Goal: Task Accomplishment & Management: Manage account settings

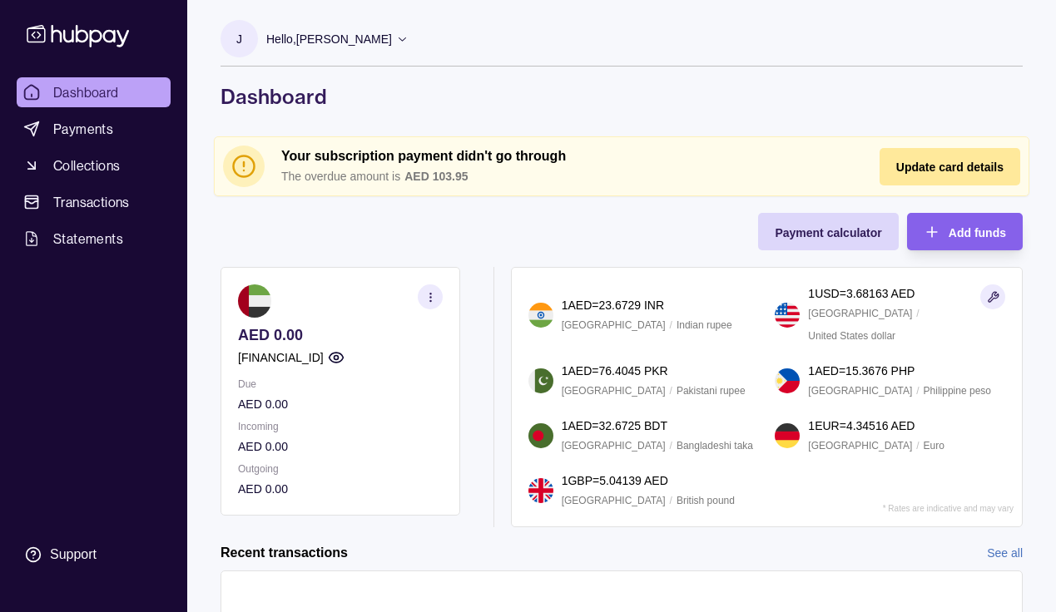
click at [396, 41] on icon at bounding box center [402, 38] width 12 height 12
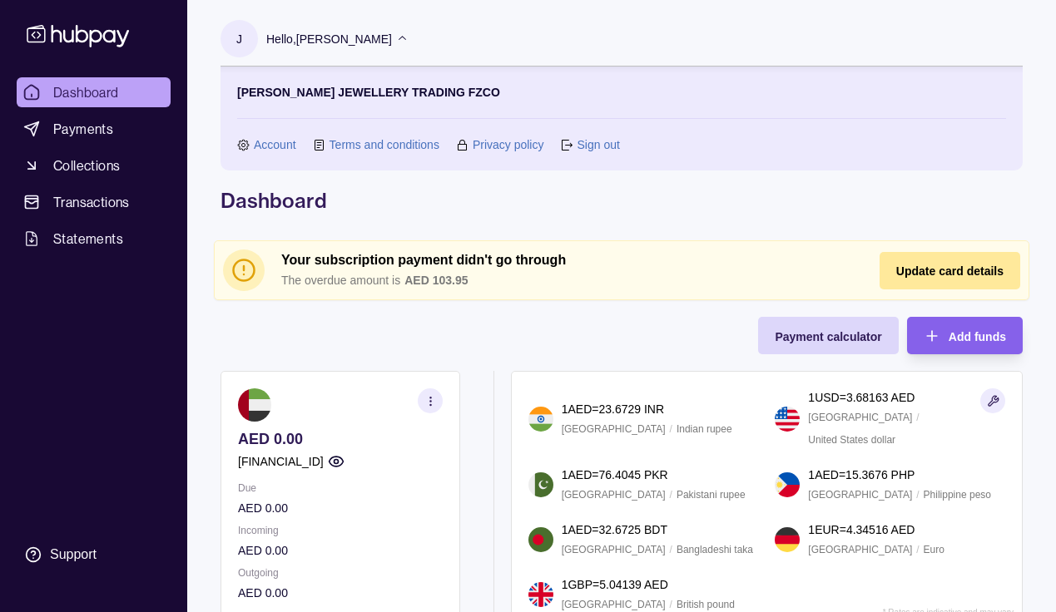
click at [284, 146] on link "Account" at bounding box center [275, 145] width 42 height 18
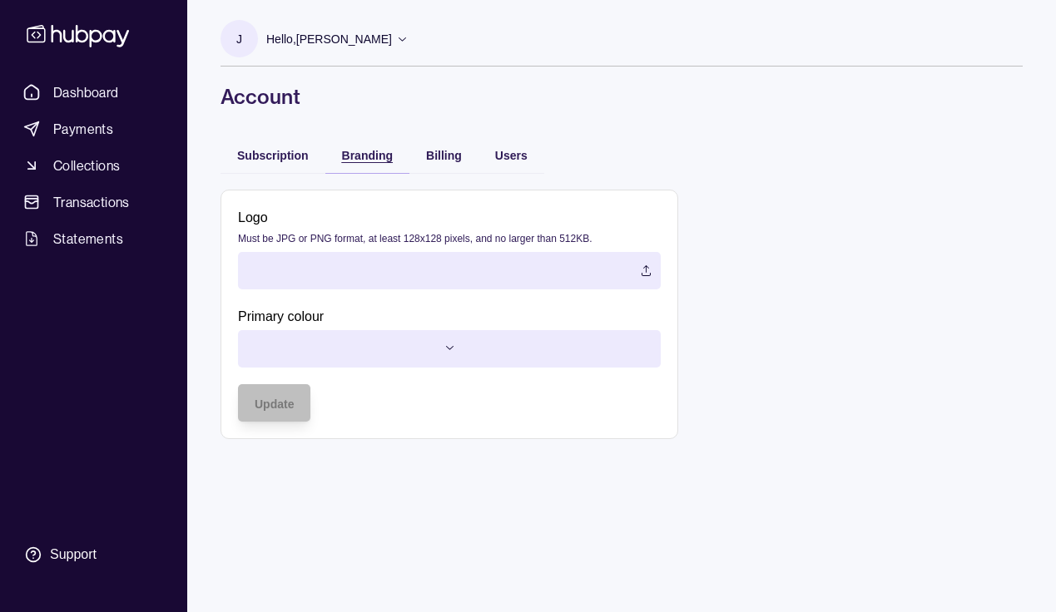
click at [355, 158] on span "Branding" at bounding box center [367, 155] width 51 height 13
click at [441, 149] on span "Billing" at bounding box center [444, 155] width 36 height 13
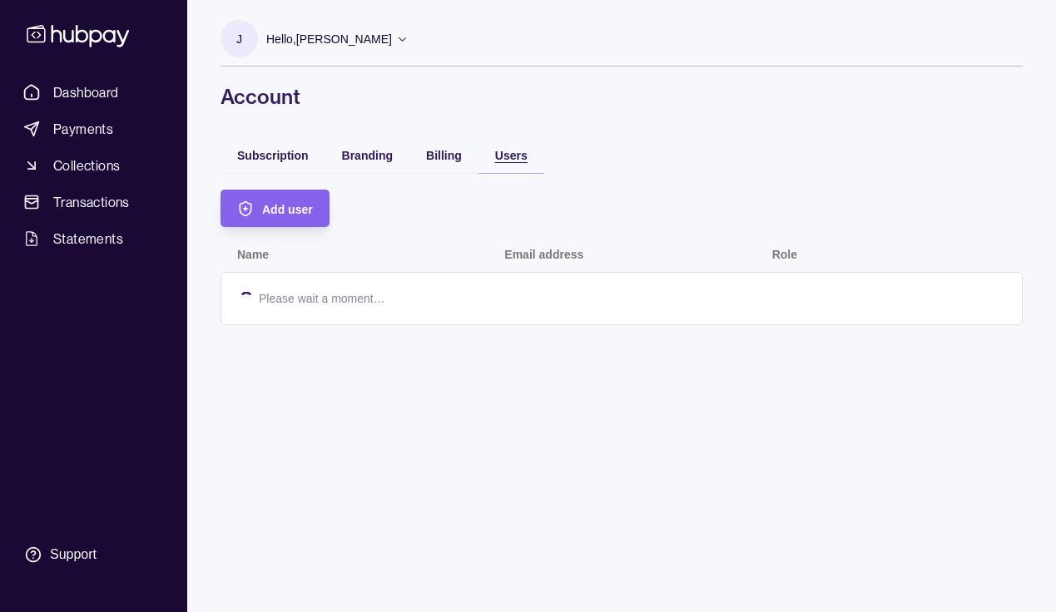
click at [512, 162] on div "Users" at bounding box center [511, 155] width 32 height 20
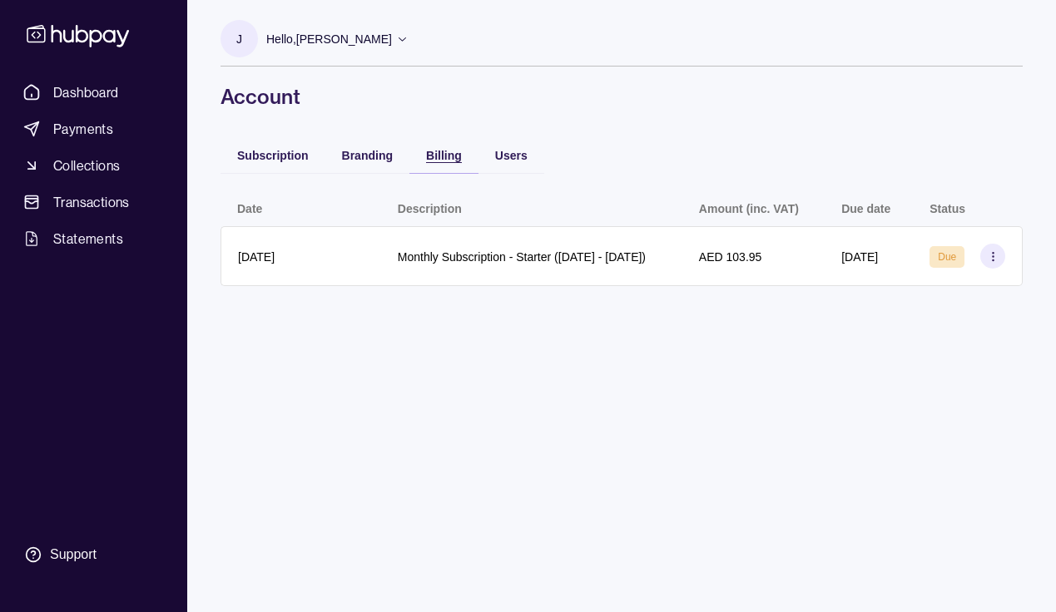
click at [444, 160] on span "Billing" at bounding box center [444, 155] width 36 height 13
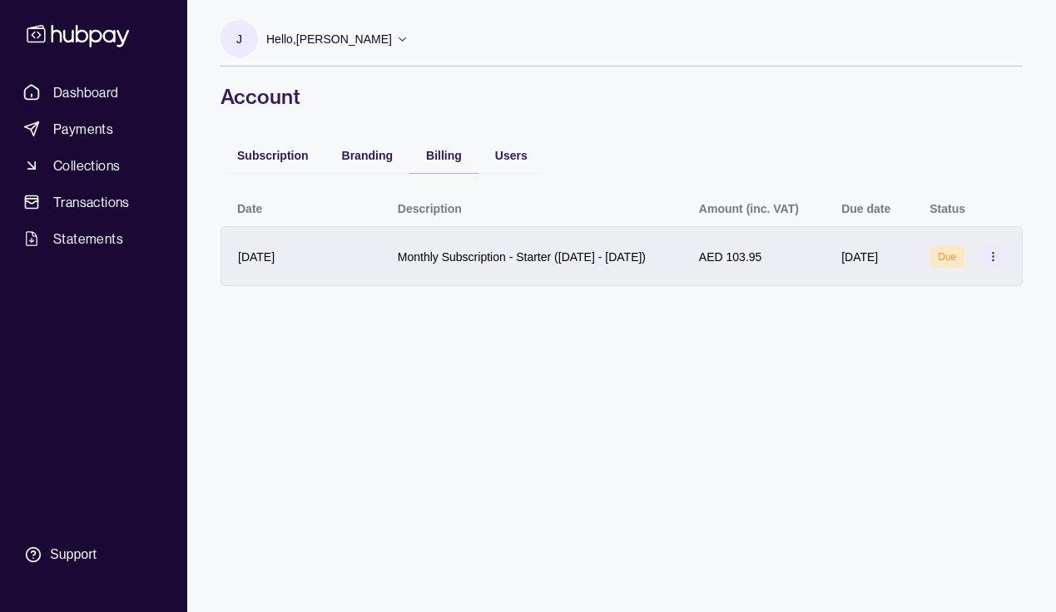
click at [999, 263] on icon at bounding box center [993, 256] width 12 height 12
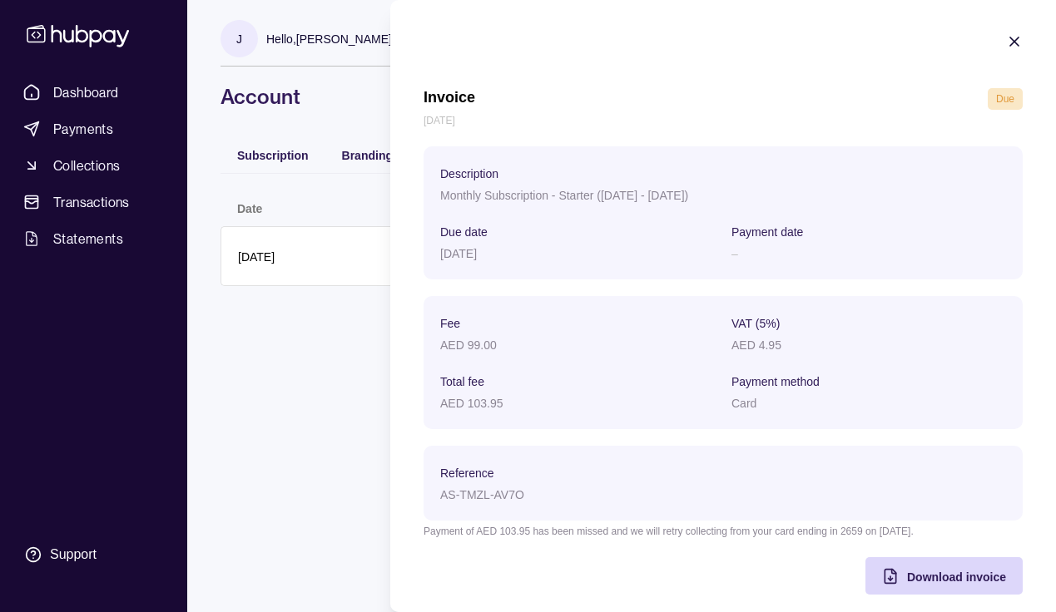
scroll to position [16, 0]
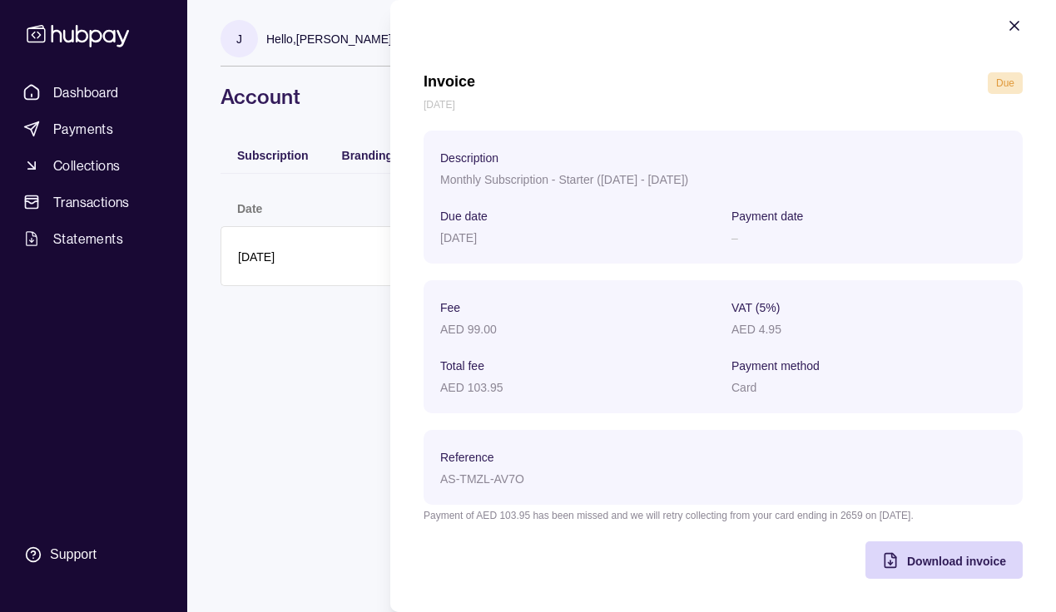
click at [1021, 18] on icon "button" at bounding box center [1014, 25] width 17 height 17
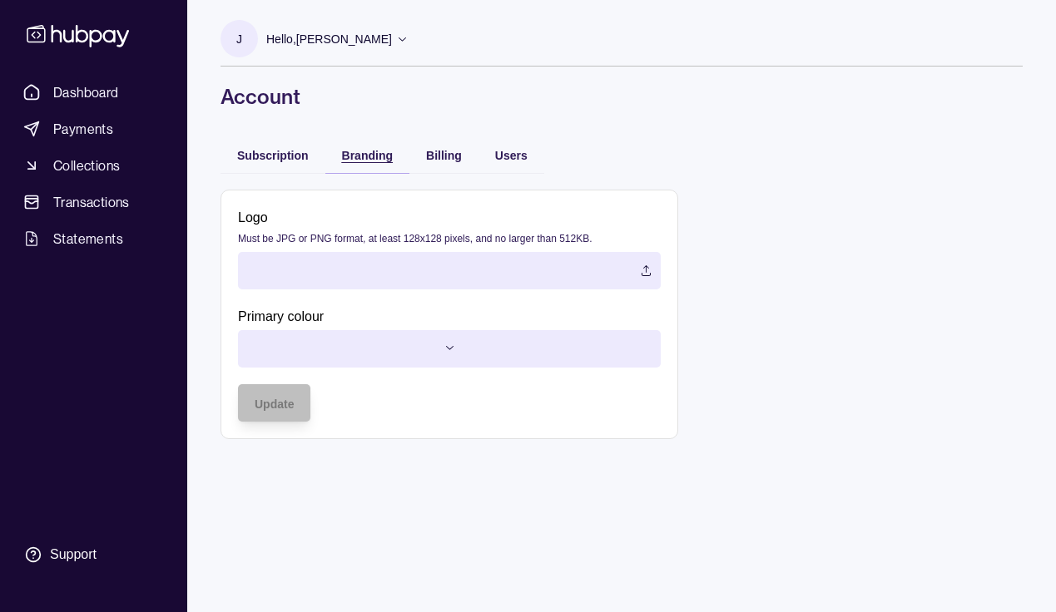
click at [342, 163] on div "Branding" at bounding box center [367, 155] width 51 height 20
click at [253, 149] on span "Subscription" at bounding box center [273, 155] width 72 height 13
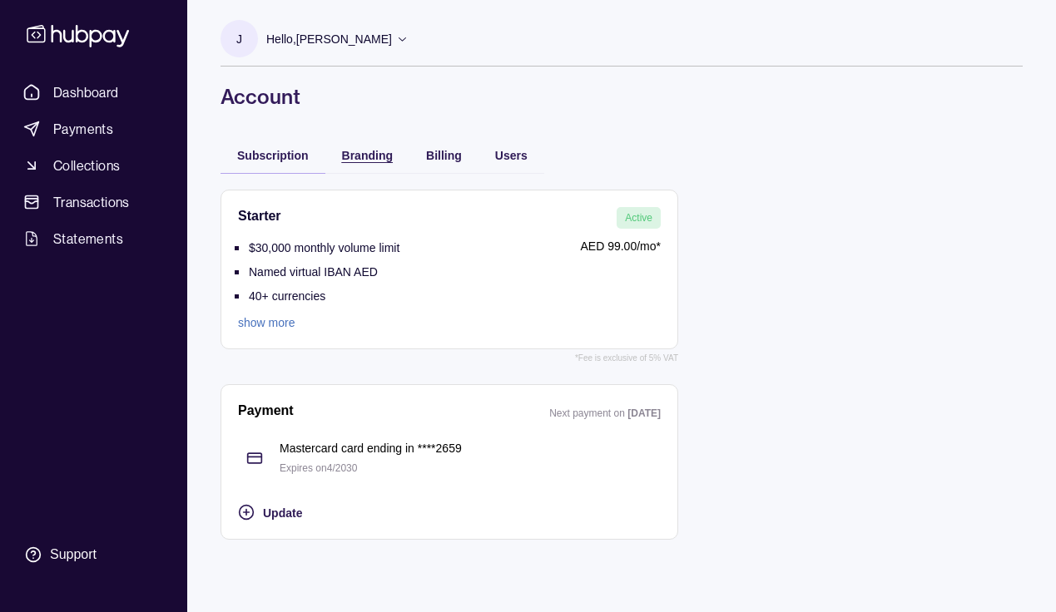
click at [379, 149] on span "Branding" at bounding box center [367, 155] width 51 height 13
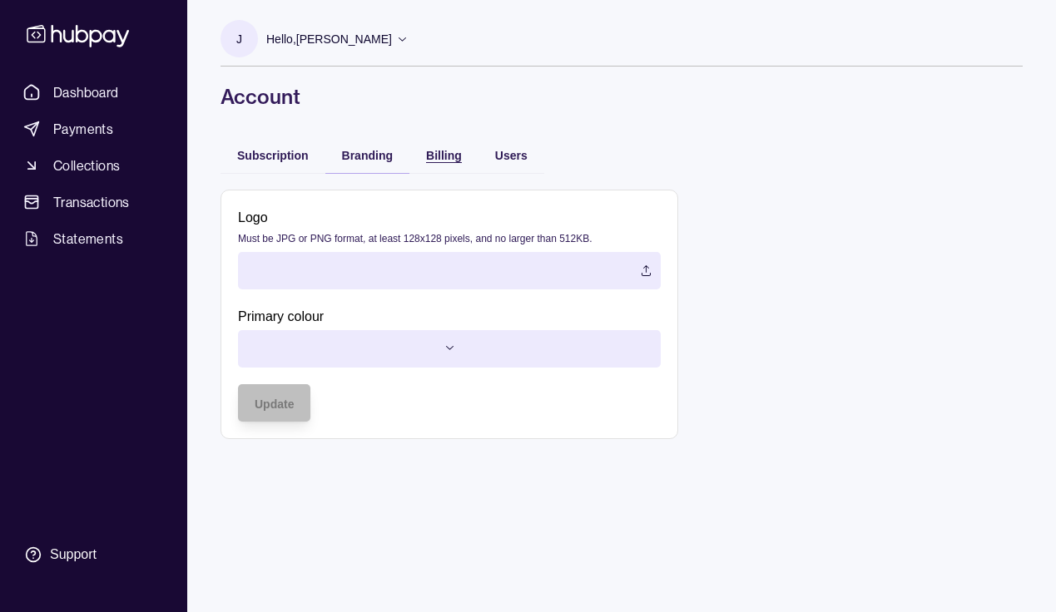
click at [448, 146] on div "Billing" at bounding box center [444, 155] width 36 height 20
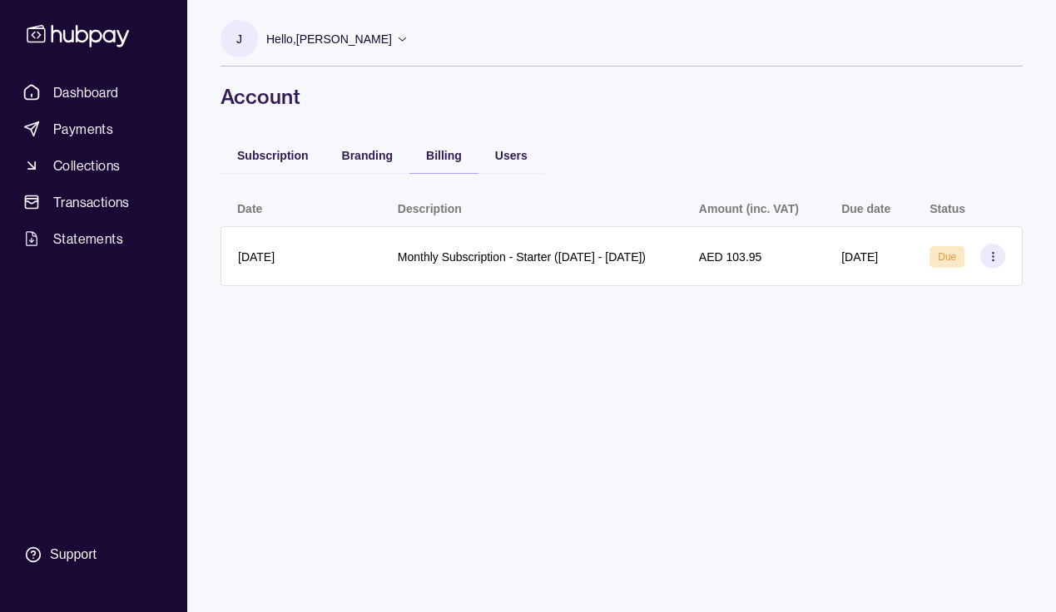
click at [557, 161] on div "Subscription Branding Billing Users Date Description Amount (inc. VAT) Due date…" at bounding box center [622, 219] width 802 height 166
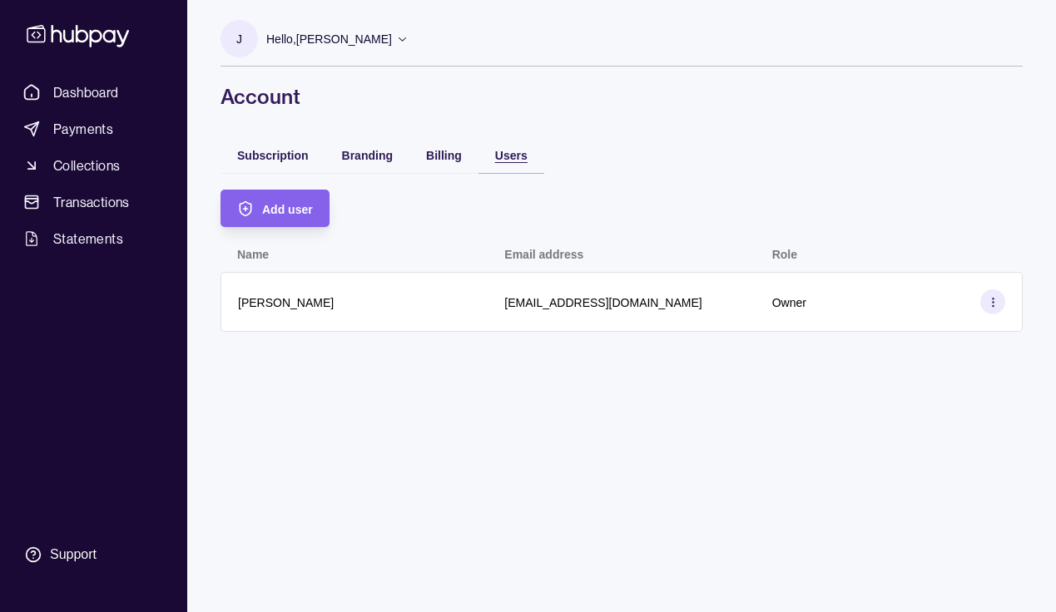
click at [522, 156] on span "Users" at bounding box center [511, 155] width 32 height 13
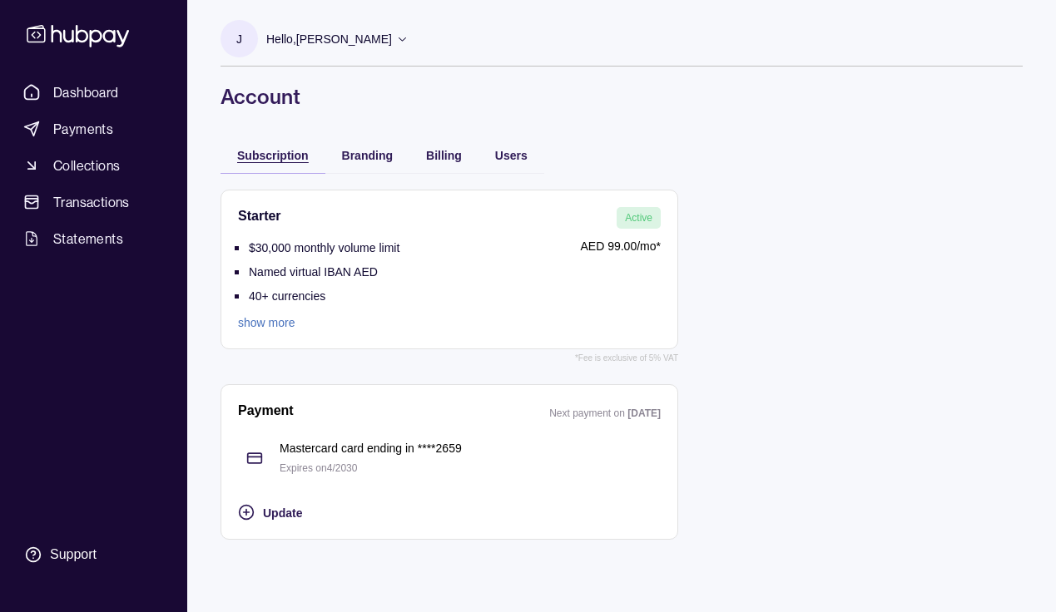
click at [275, 156] on span "Subscription" at bounding box center [273, 155] width 72 height 13
click at [372, 145] on div "Branding" at bounding box center [367, 155] width 51 height 20
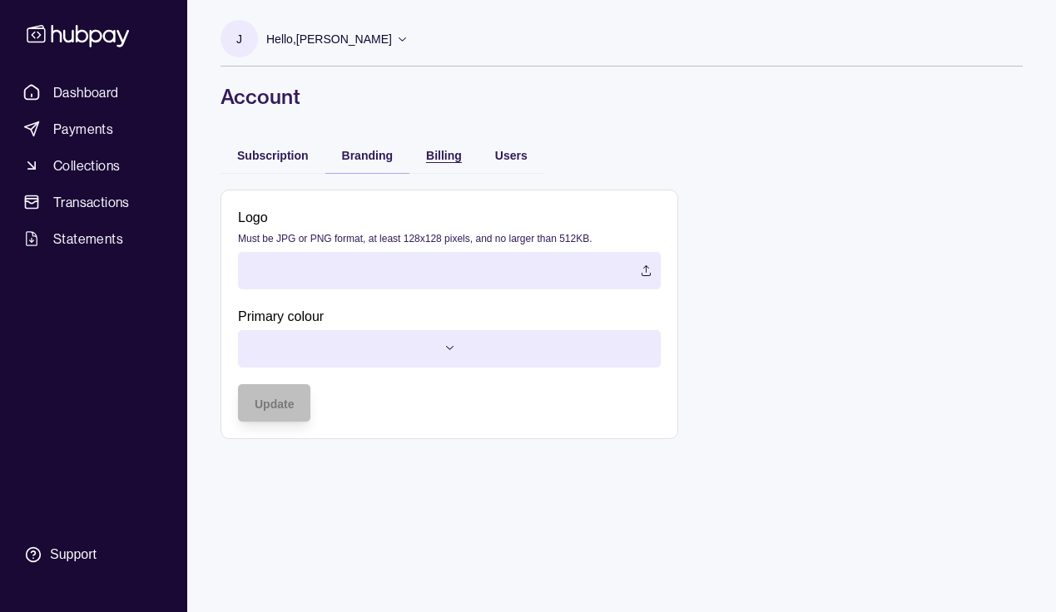
click at [436, 151] on span "Billing" at bounding box center [444, 155] width 36 height 13
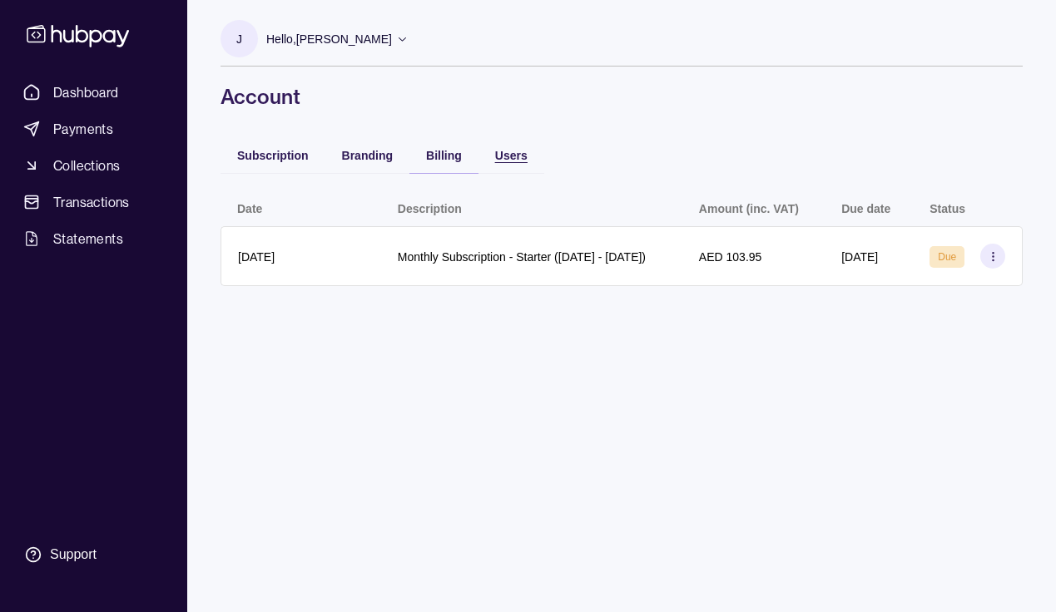
click at [498, 147] on div "Users" at bounding box center [511, 155] width 32 height 20
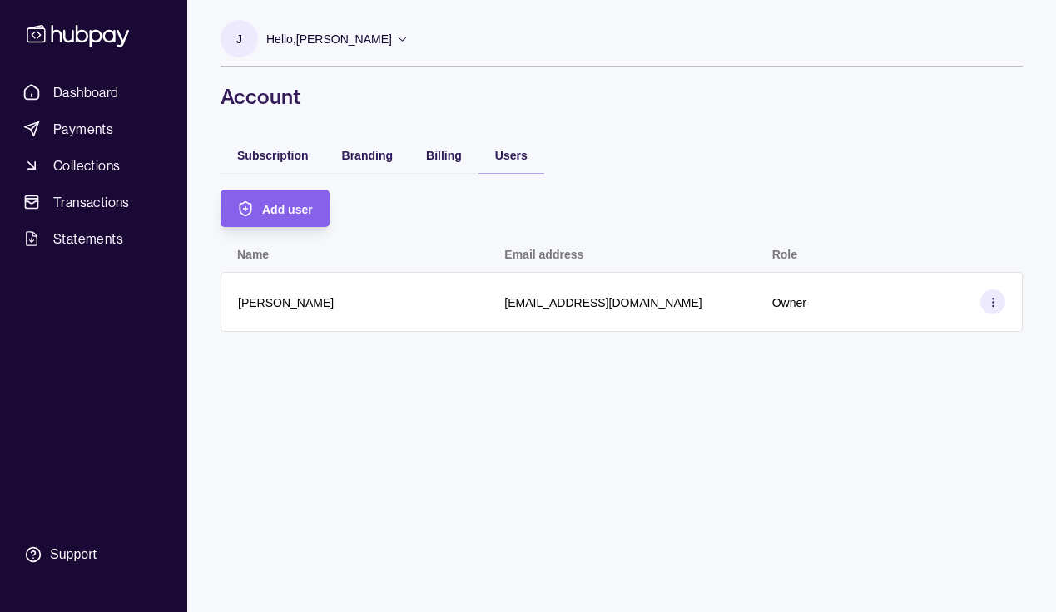
click at [376, 31] on div "Hello, [PERSON_NAME]" at bounding box center [337, 39] width 142 height 35
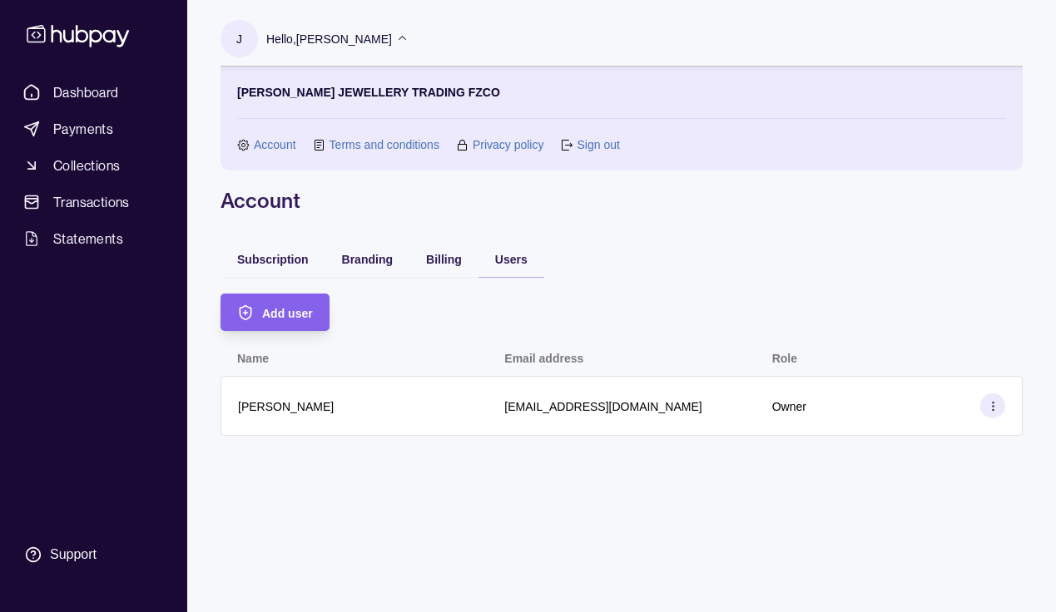
click at [270, 145] on link "Account" at bounding box center [275, 145] width 42 height 18
click at [435, 264] on span "Billing" at bounding box center [444, 259] width 36 height 13
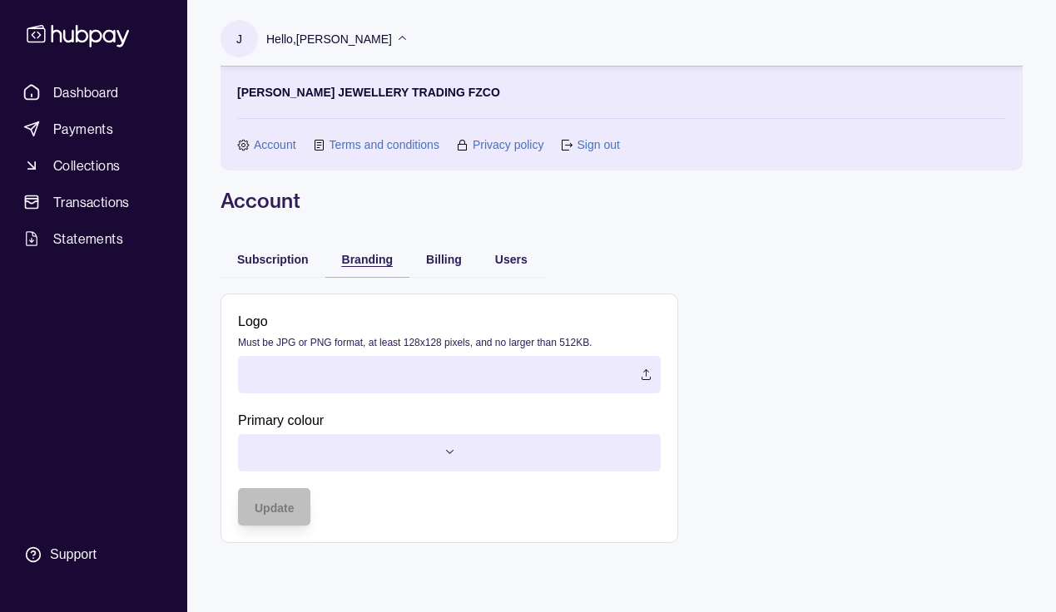
click at [348, 256] on span "Branding" at bounding box center [367, 259] width 51 height 13
click at [279, 245] on div "Subscription" at bounding box center [273, 258] width 105 height 37
click at [270, 265] on span "Subscription" at bounding box center [273, 259] width 72 height 13
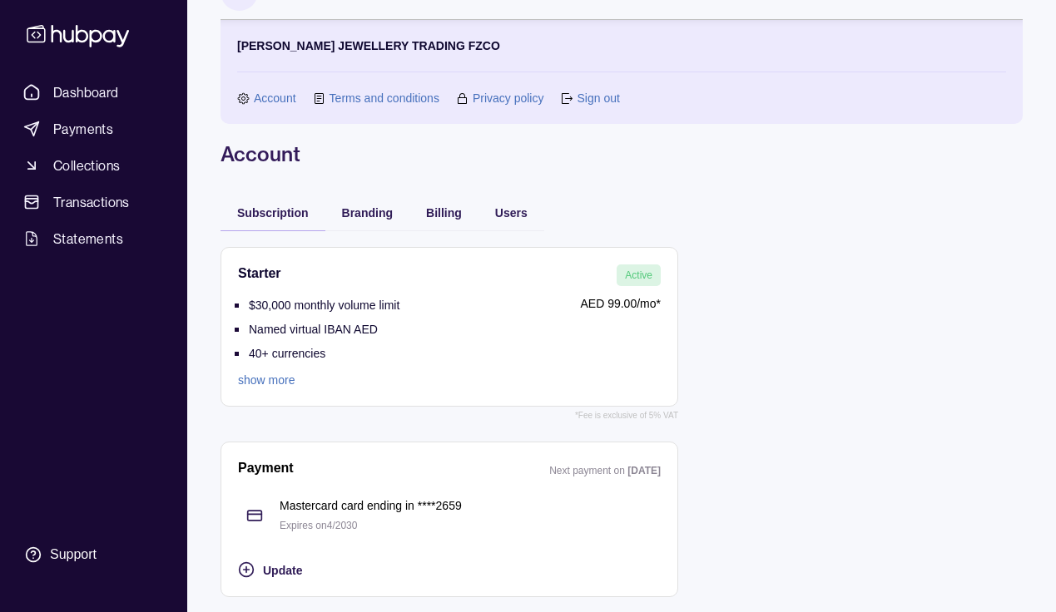
scroll to position [47, 0]
click at [304, 508] on p "Mastercard card ending in **** 2659" at bounding box center [470, 505] width 381 height 18
click at [93, 92] on span "Dashboard" at bounding box center [86, 92] width 66 height 20
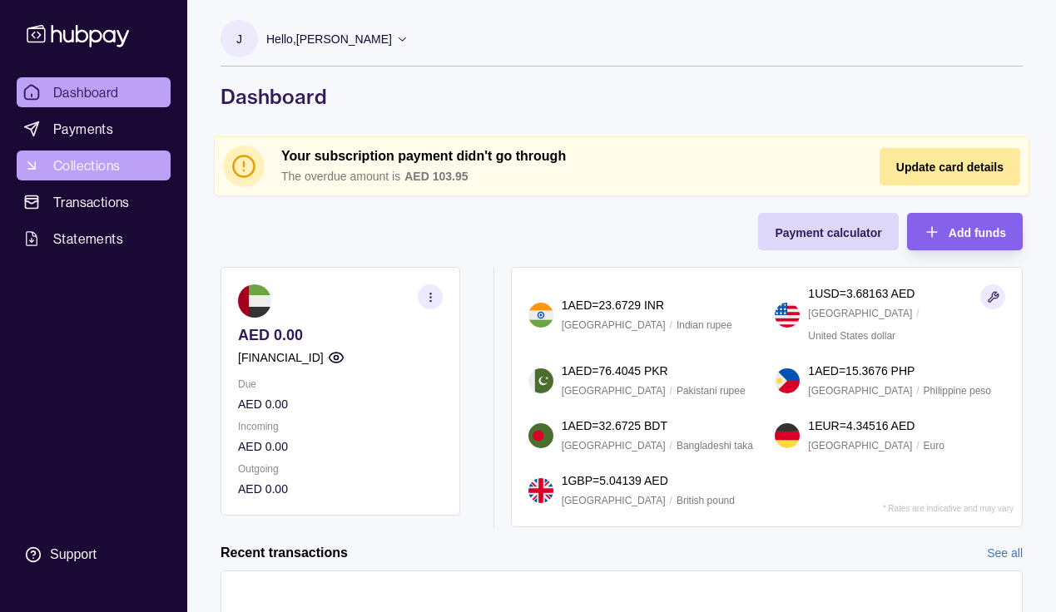
click at [133, 157] on link "Collections" at bounding box center [94, 166] width 154 height 30
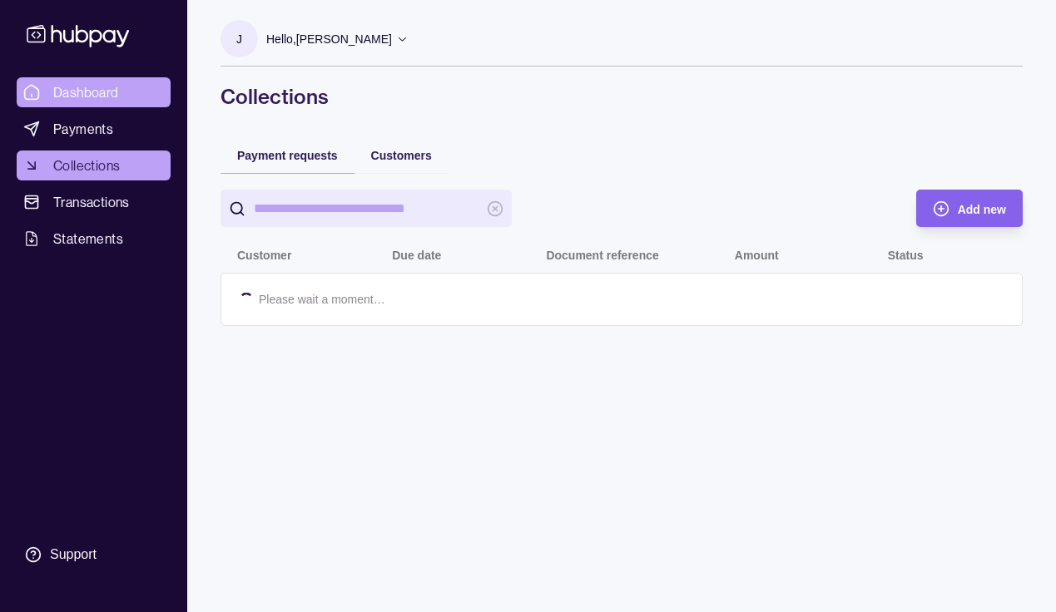
click at [126, 94] on link "Dashboard" at bounding box center [94, 92] width 154 height 30
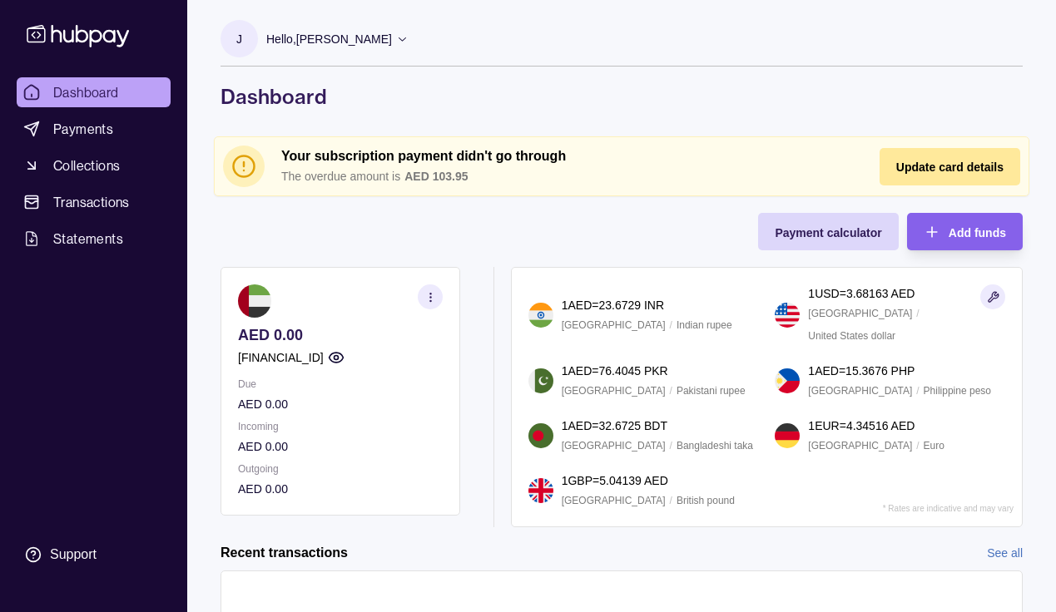
click at [359, 43] on p "Hello, [PERSON_NAME]" at bounding box center [329, 39] width 126 height 18
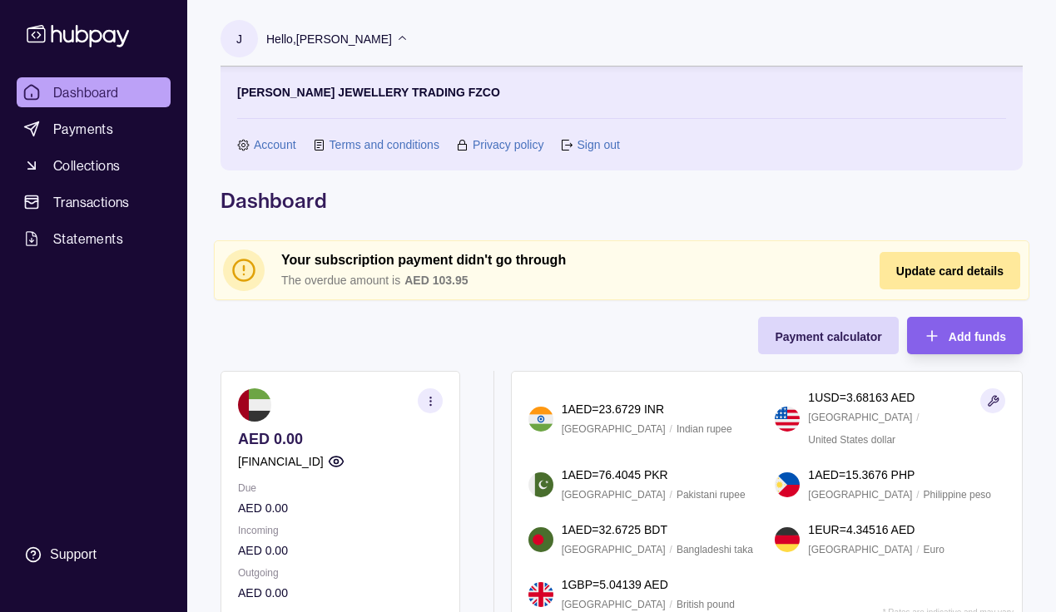
click at [276, 144] on link "Account" at bounding box center [275, 145] width 42 height 18
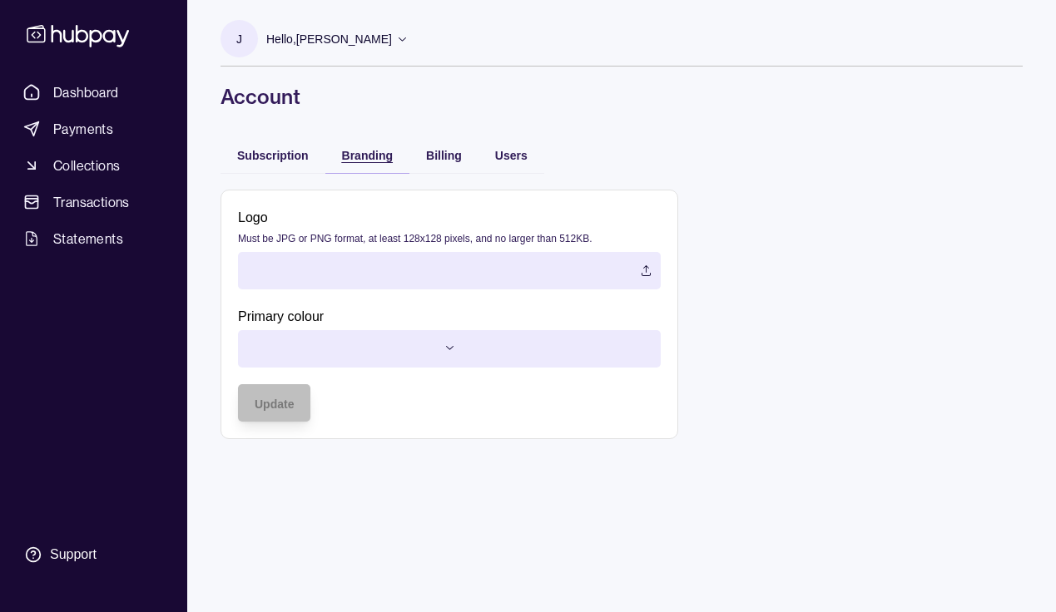
click at [364, 153] on span "Branding" at bounding box center [367, 155] width 51 height 13
click at [459, 161] on span "Billing" at bounding box center [444, 155] width 36 height 13
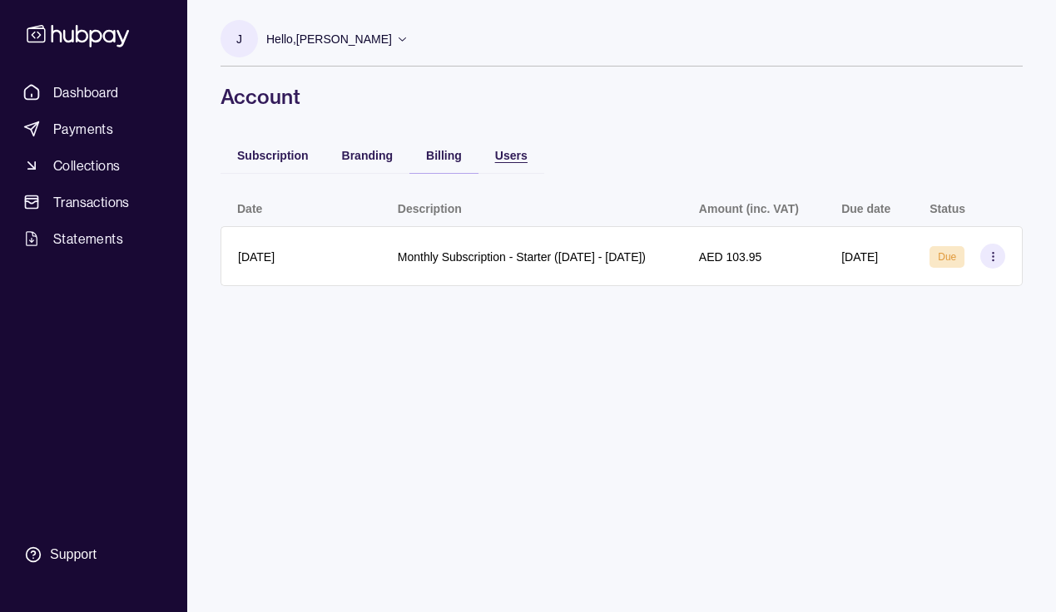
click at [518, 160] on span "Users" at bounding box center [511, 155] width 32 height 13
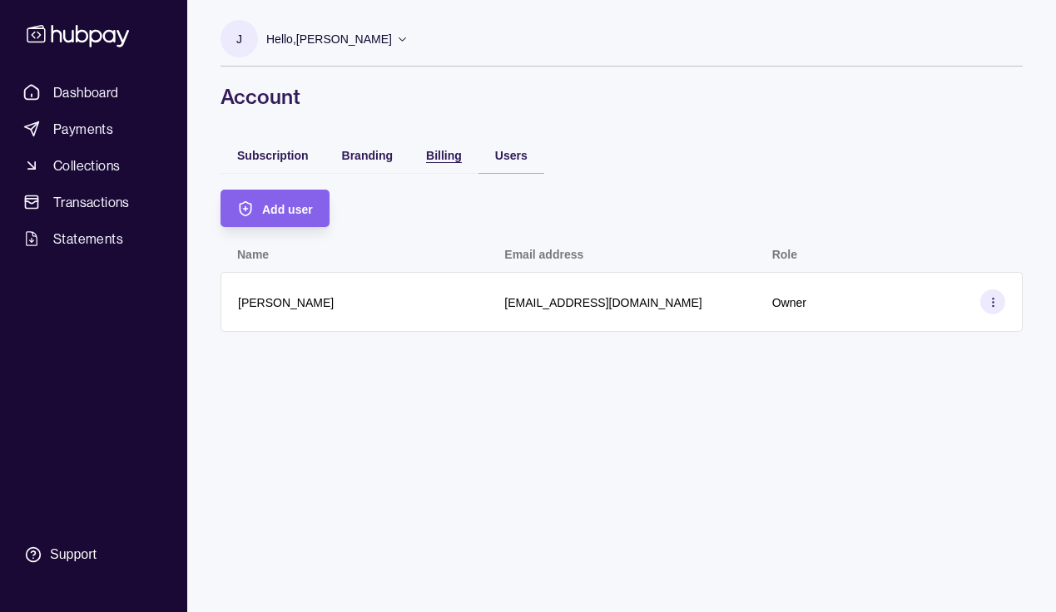
click at [427, 159] on span "Billing" at bounding box center [444, 155] width 36 height 13
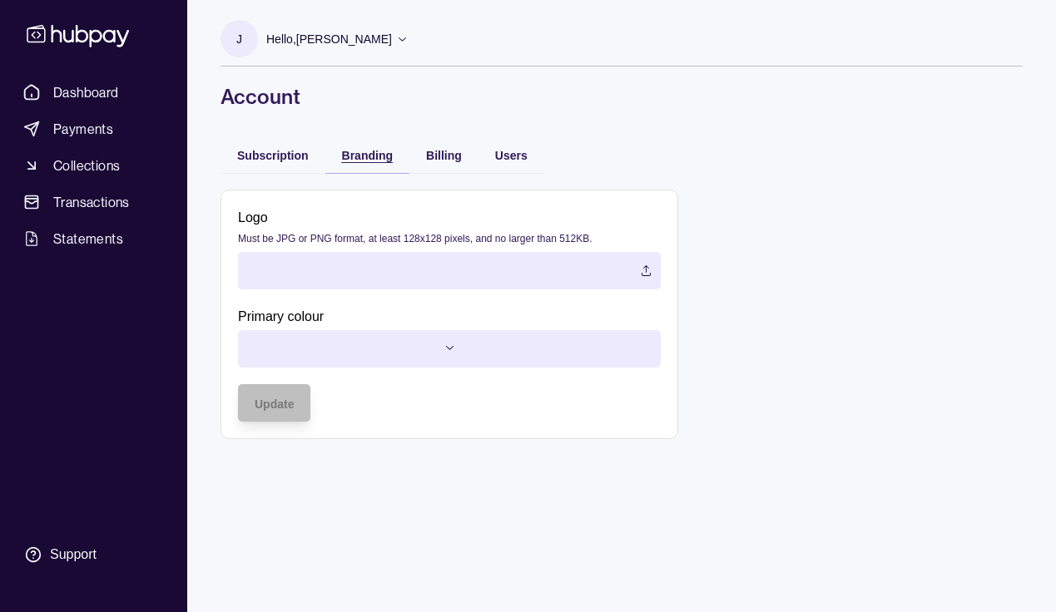
click at [360, 149] on span "Branding" at bounding box center [367, 155] width 51 height 13
click at [291, 148] on div "Subscription" at bounding box center [273, 155] width 72 height 20
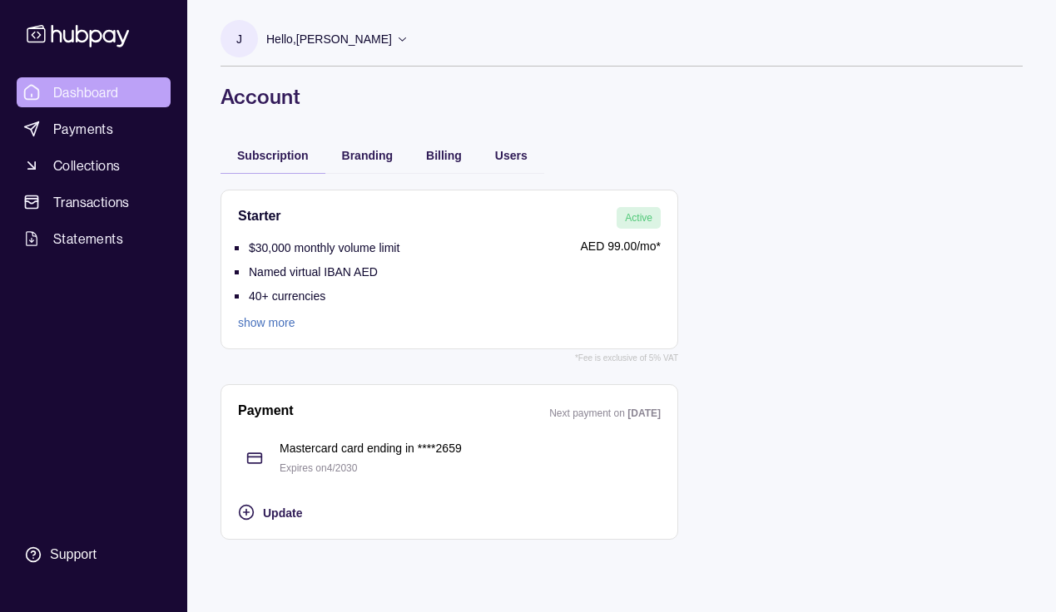
click at [89, 94] on span "Dashboard" at bounding box center [86, 92] width 66 height 20
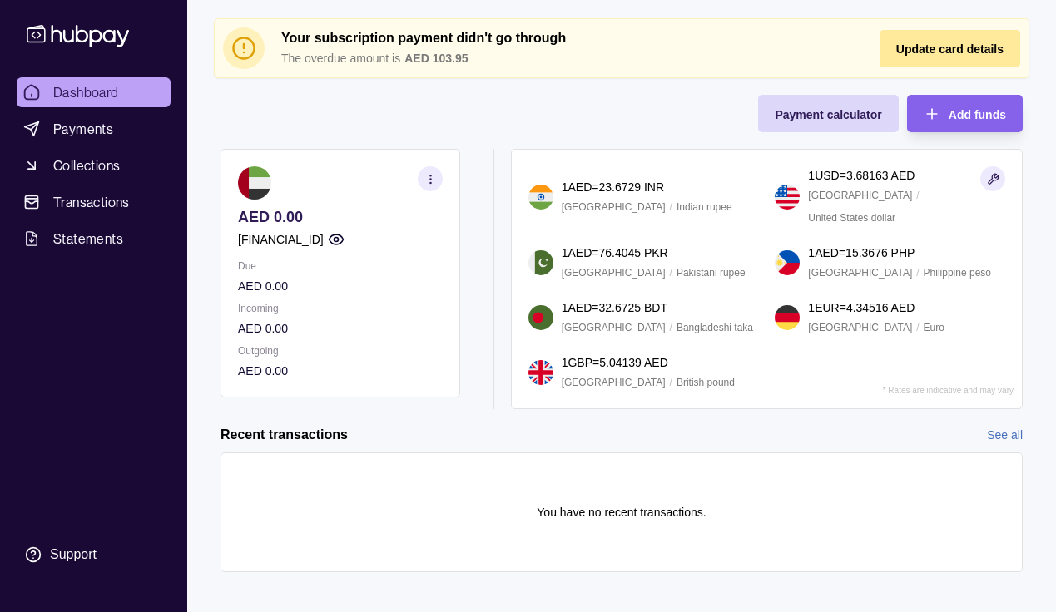
scroll to position [120, 0]
